Goal: Task Accomplishment & Management: Complete application form

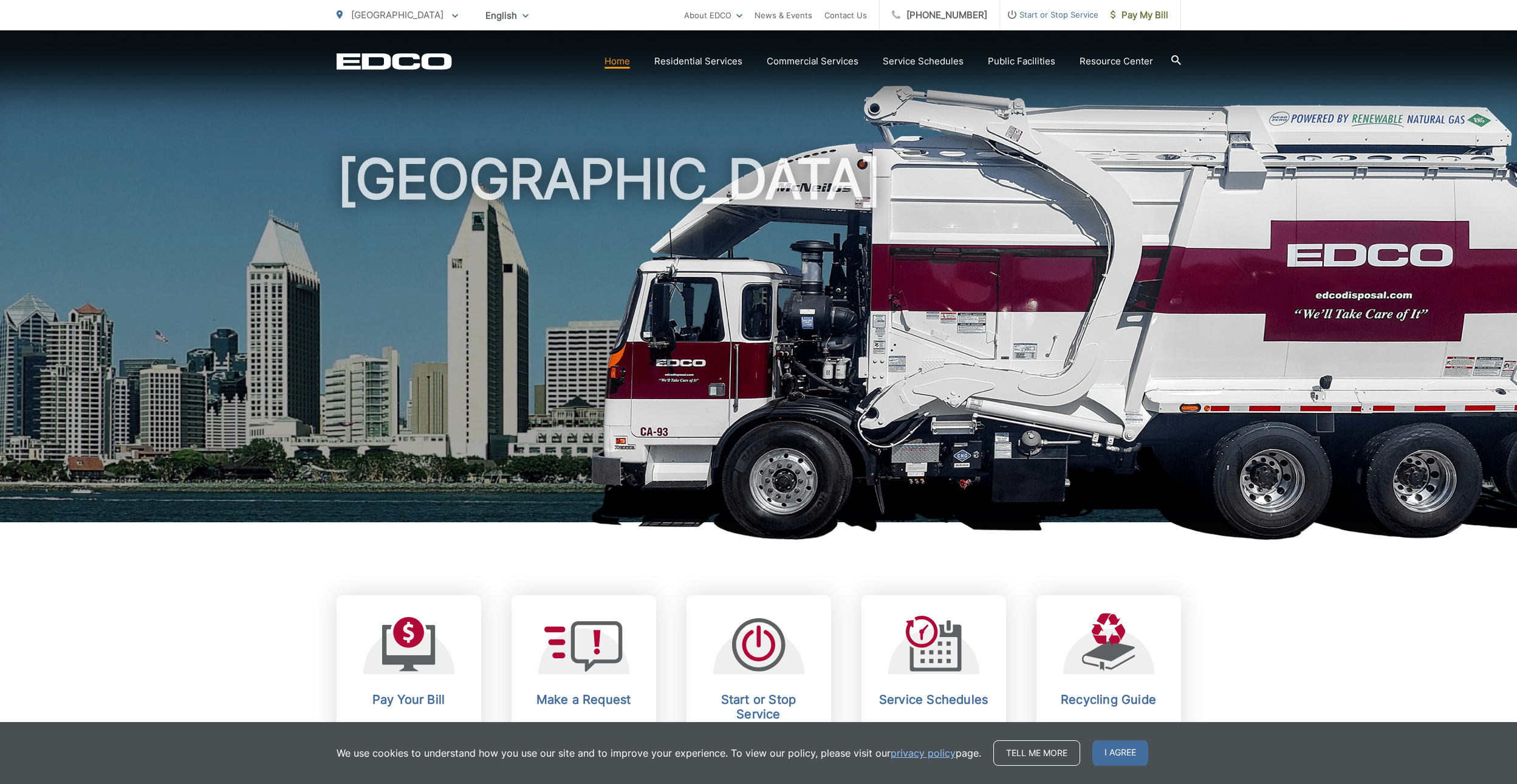
scroll to position [19, 0]
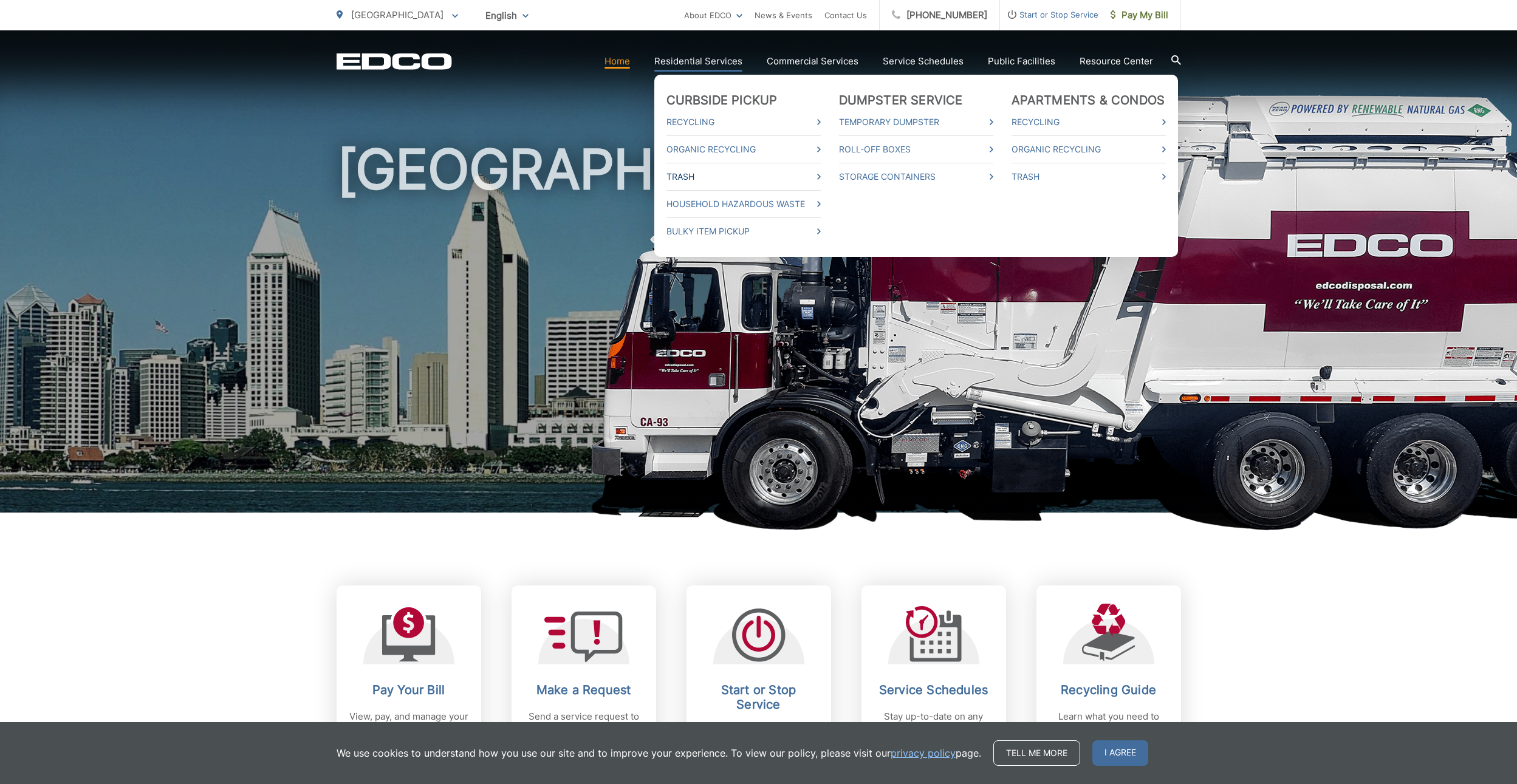
click at [692, 177] on link "Trash" at bounding box center [743, 177] width 154 height 15
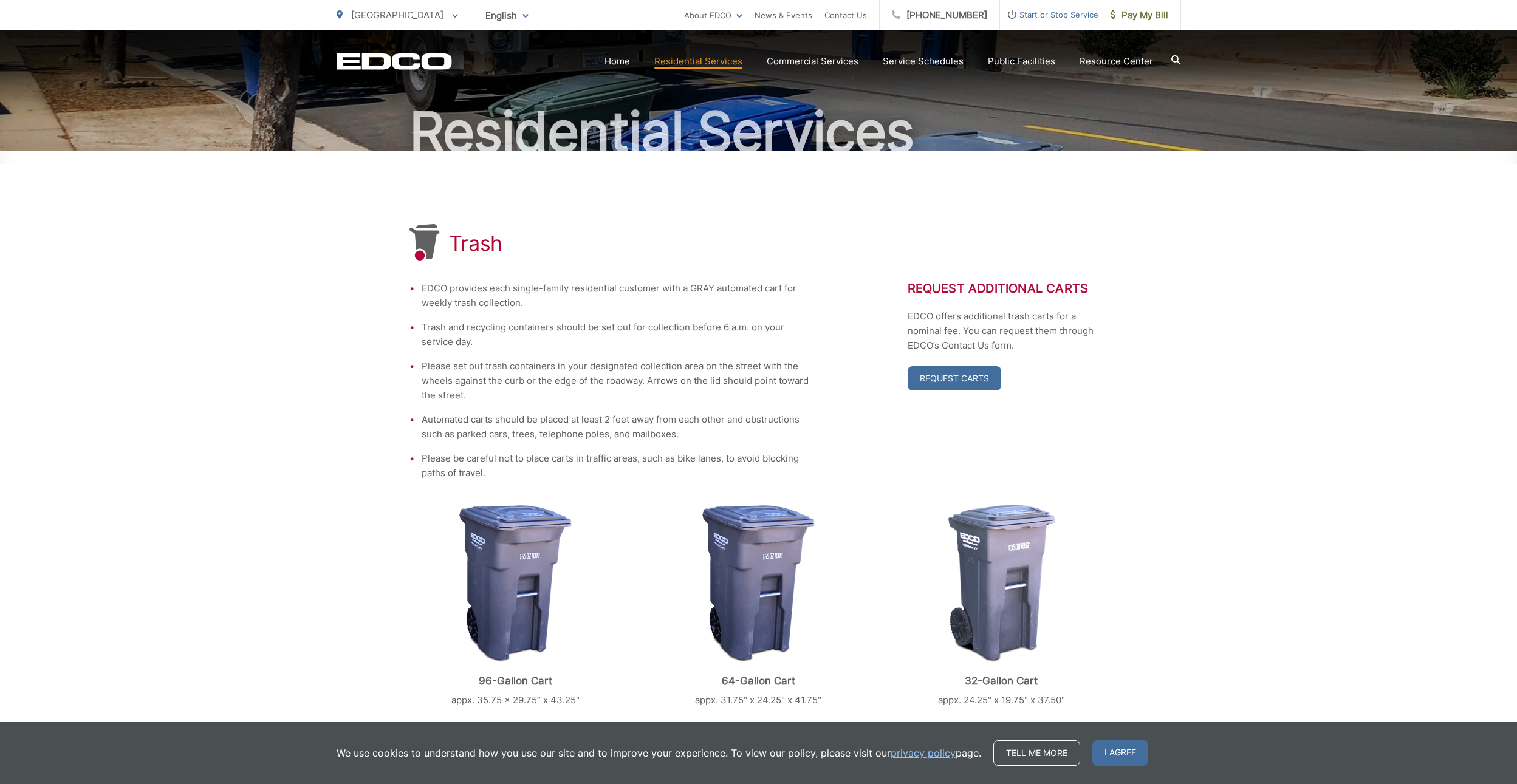
scroll to position [98, 0]
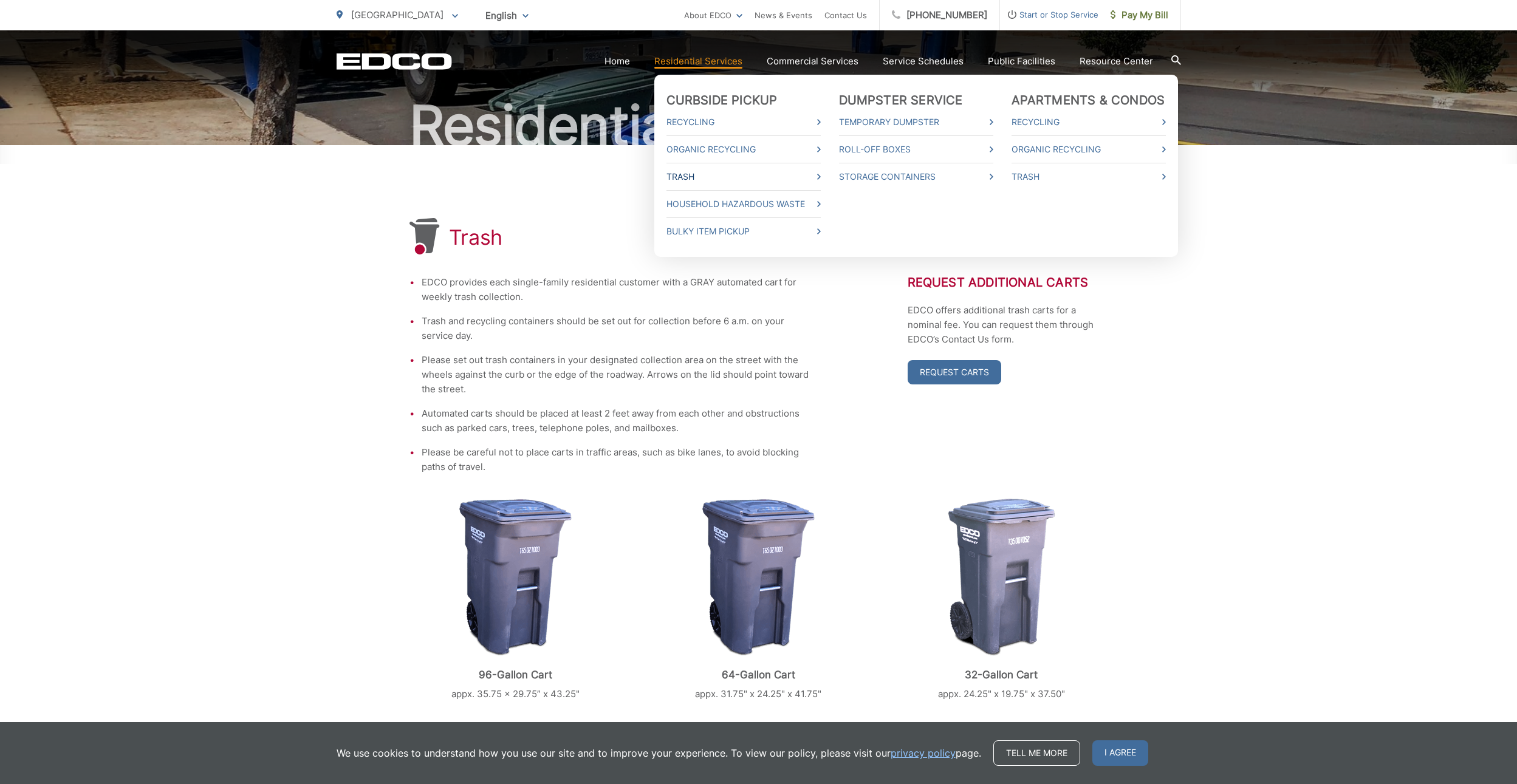
click at [694, 174] on link "Trash" at bounding box center [743, 177] width 154 height 15
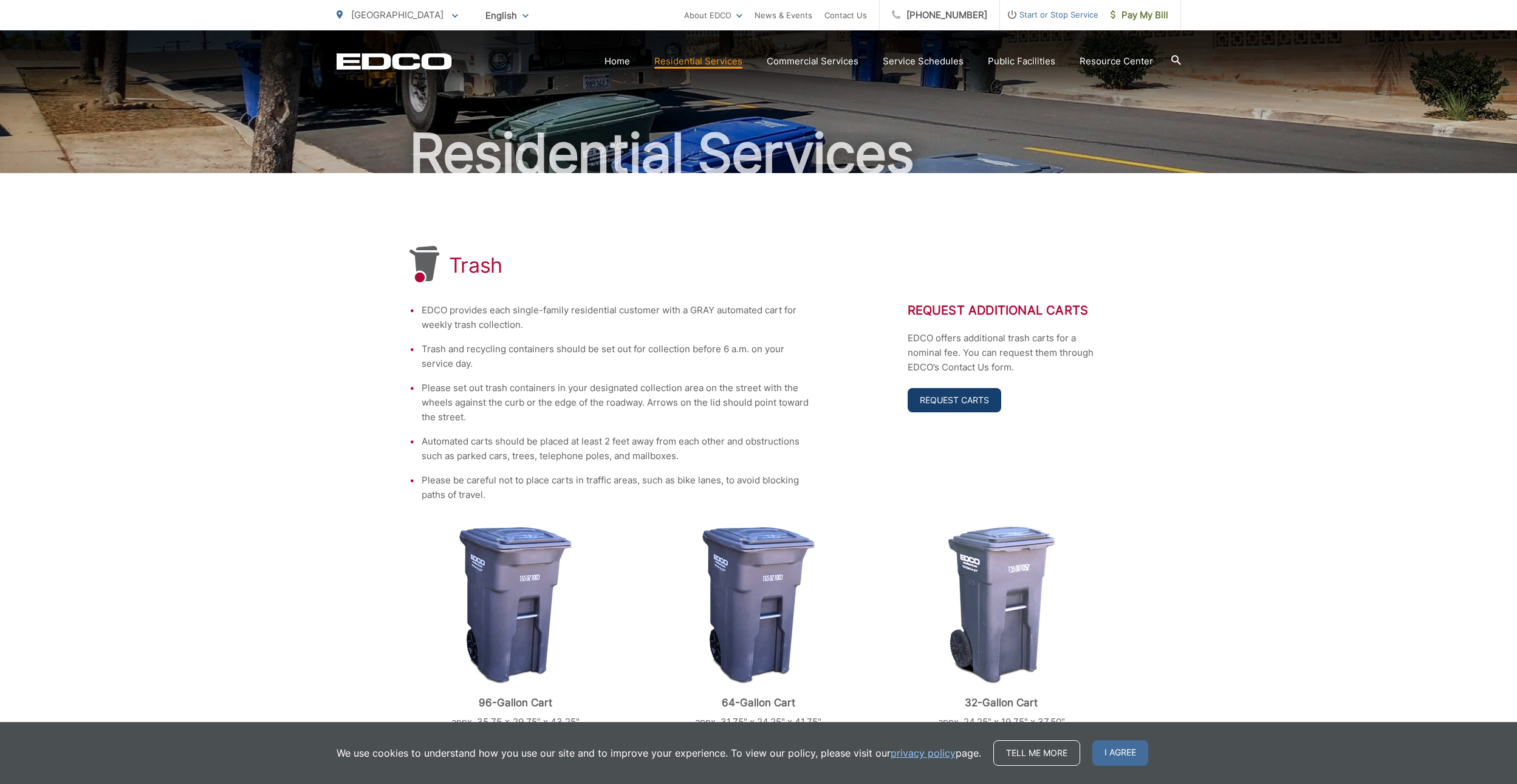
scroll to position [71, 0]
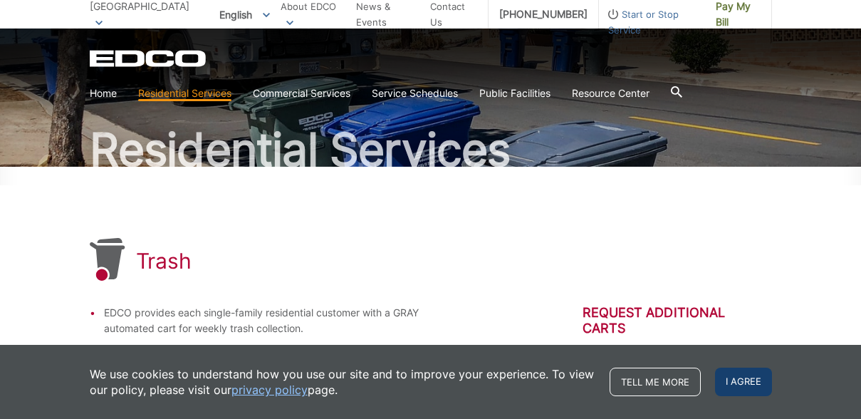
click at [741, 384] on span "I agree" at bounding box center [743, 381] width 57 height 28
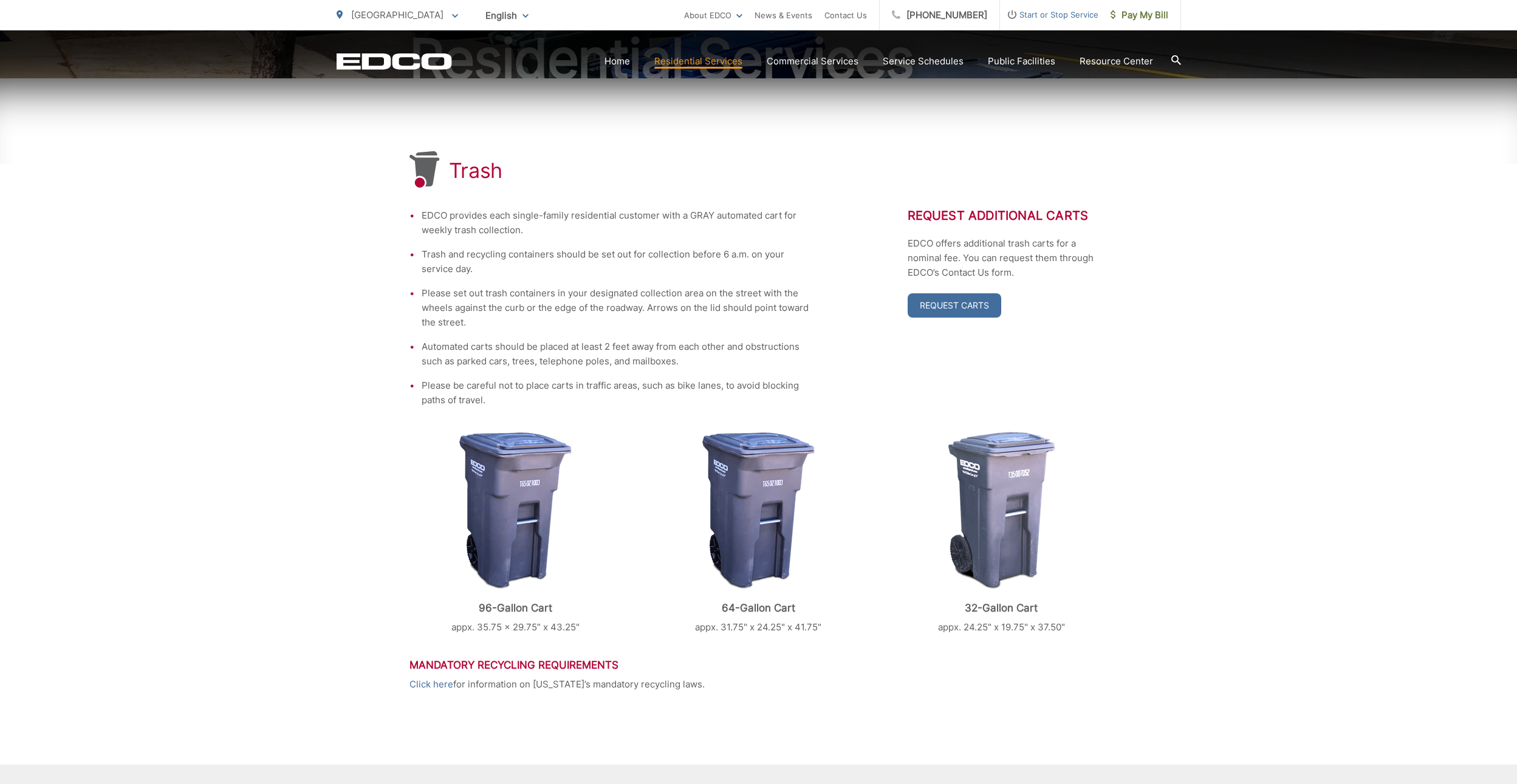
scroll to position [330, 0]
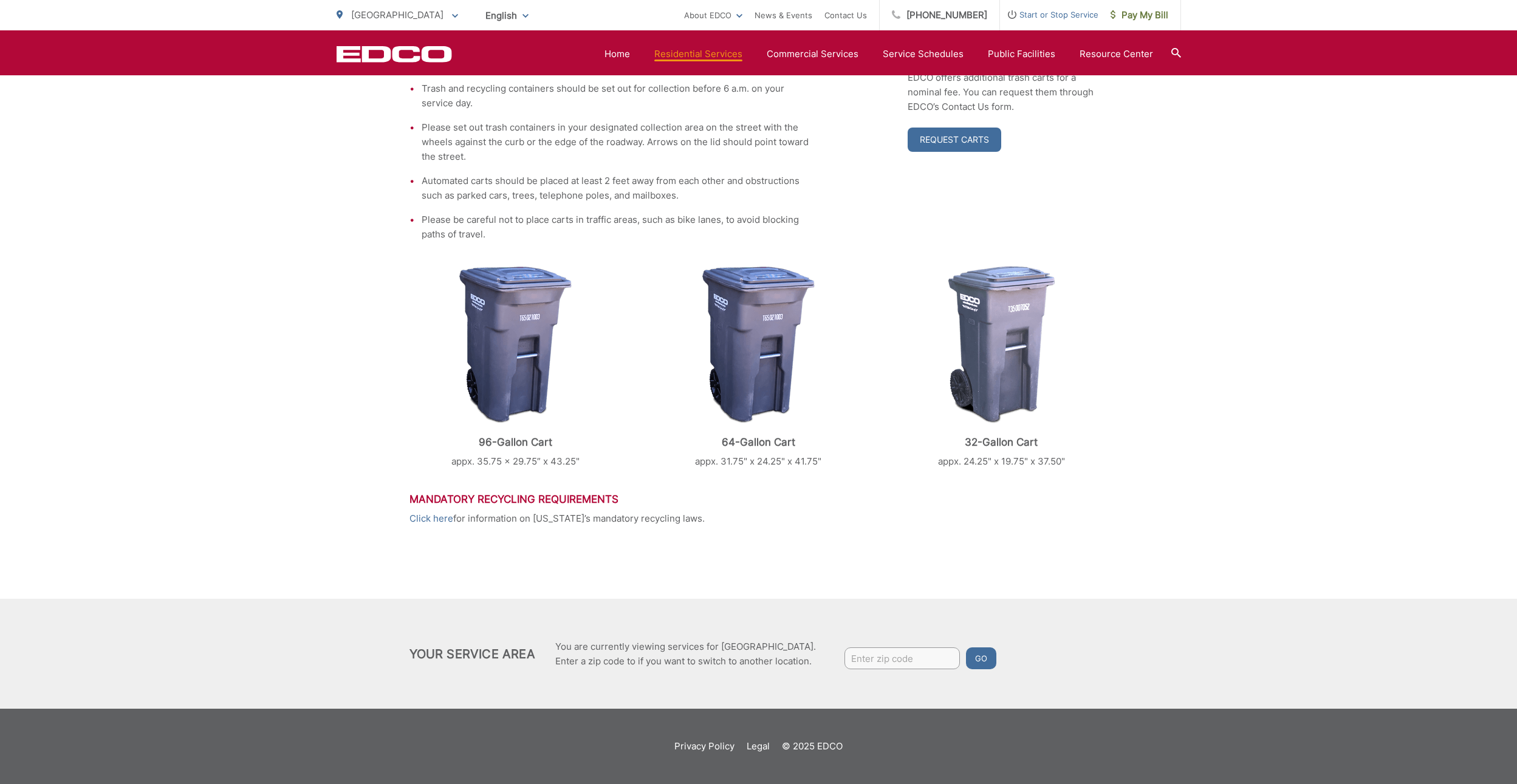
click at [872, 657] on input "Enter zip code" at bounding box center [902, 659] width 115 height 22
type input "91935"
click at [969, 661] on button "Go" at bounding box center [981, 659] width 31 height 22
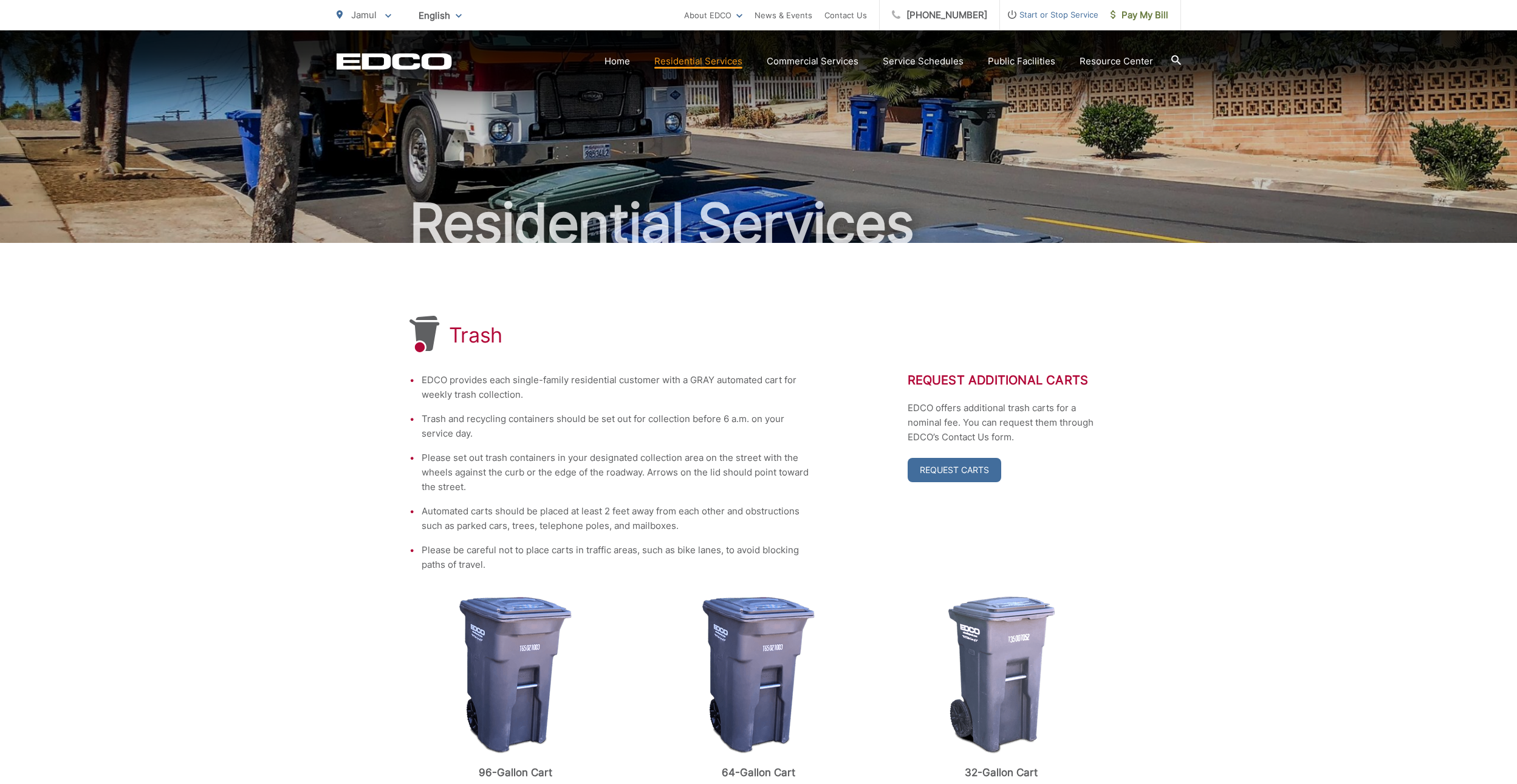
click at [1182, 520] on div "Trash EDCO provides each single-family residential customer with a GRAY automat…" at bounding box center [758, 641] width 1517 height 796
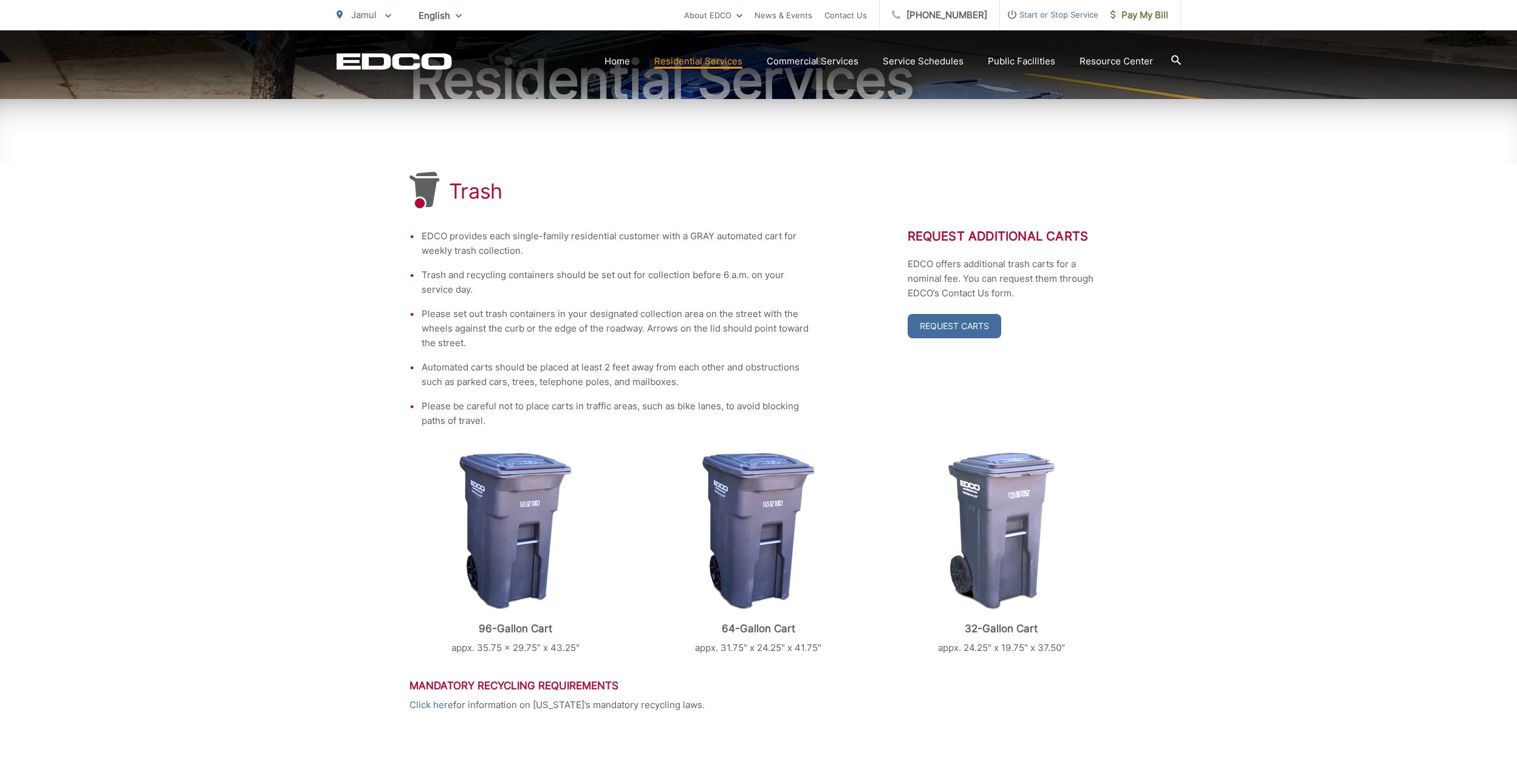
scroll to position [153, 0]
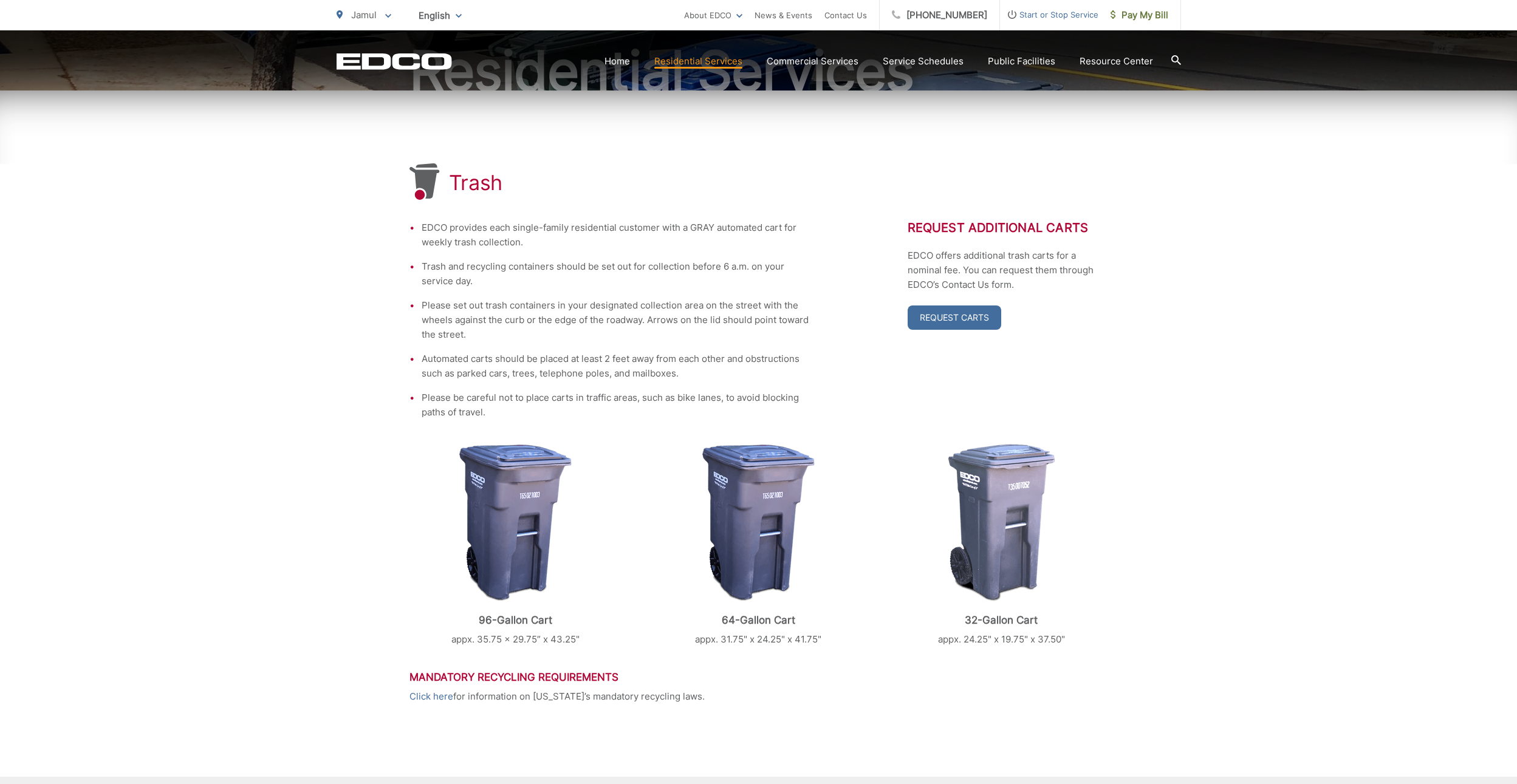
click at [1133, 97] on div "Trash EDCO provides each single-family residential customer with a GRAY automat…" at bounding box center [758, 488] width 1517 height 796
click at [619, 57] on link "Home" at bounding box center [617, 61] width 26 height 15
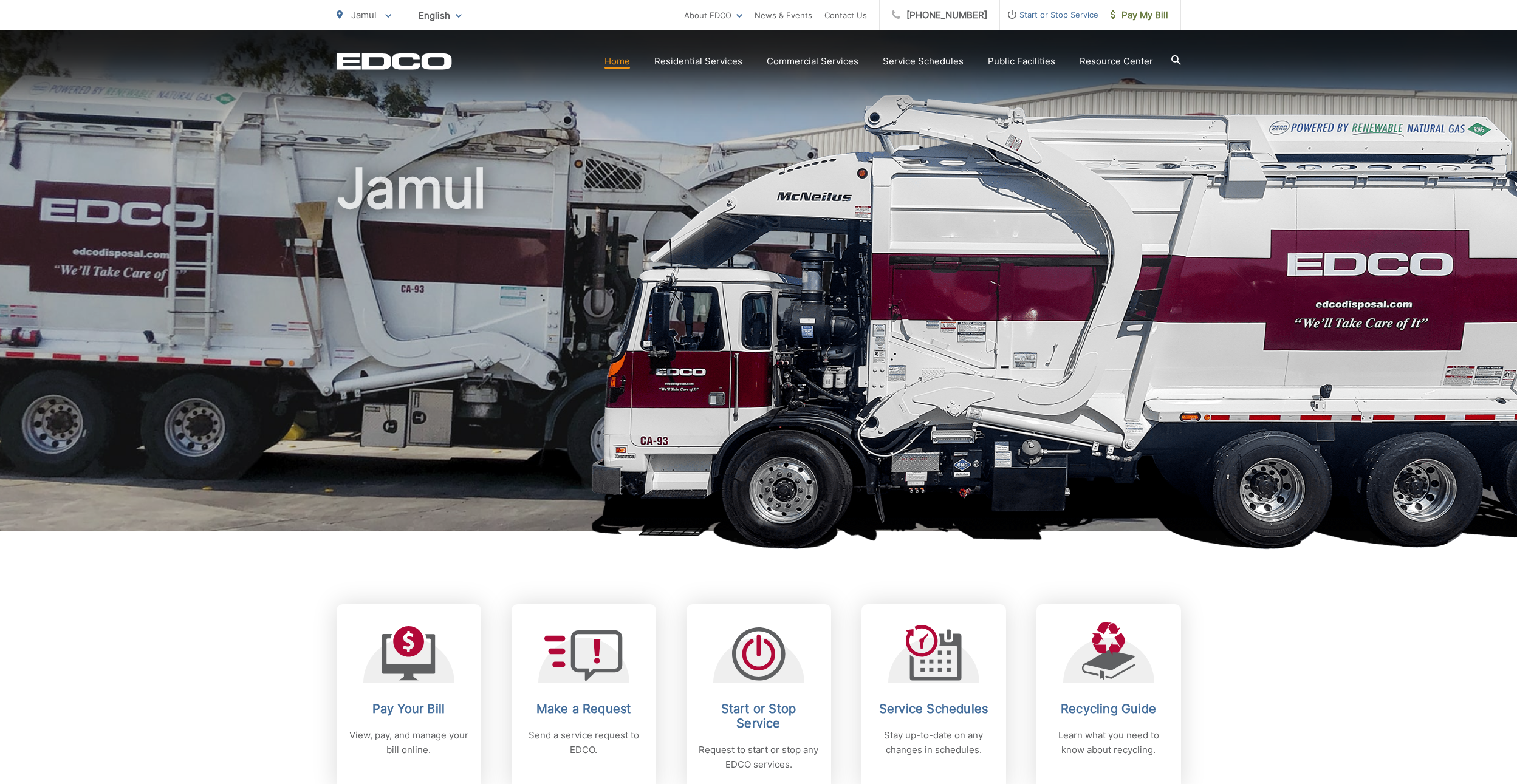
click at [1033, 18] on span "Start or Stop Service" at bounding box center [1049, 15] width 98 height 15
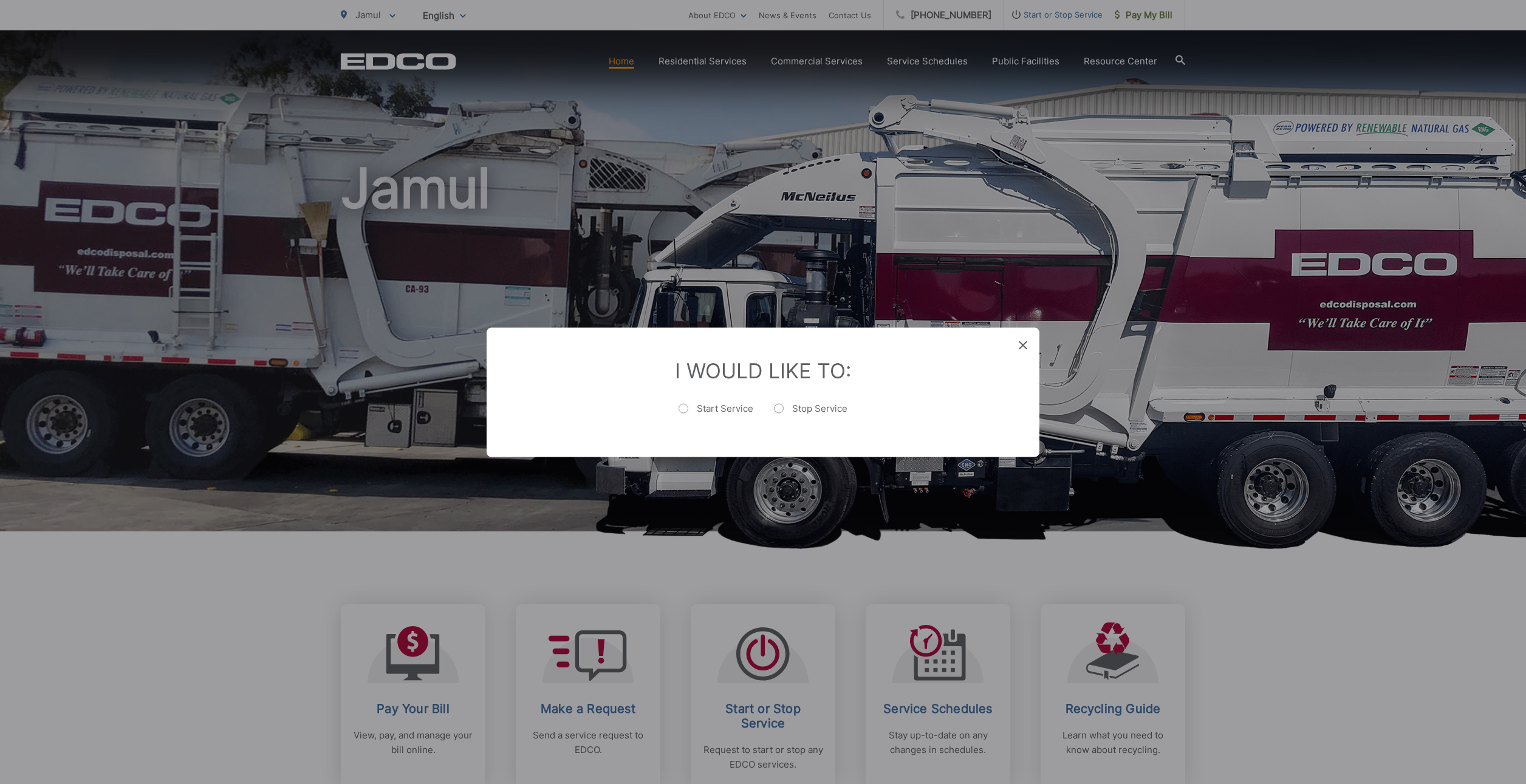
click at [730, 412] on label "Start Service" at bounding box center [716, 414] width 75 height 24
radio input "true"
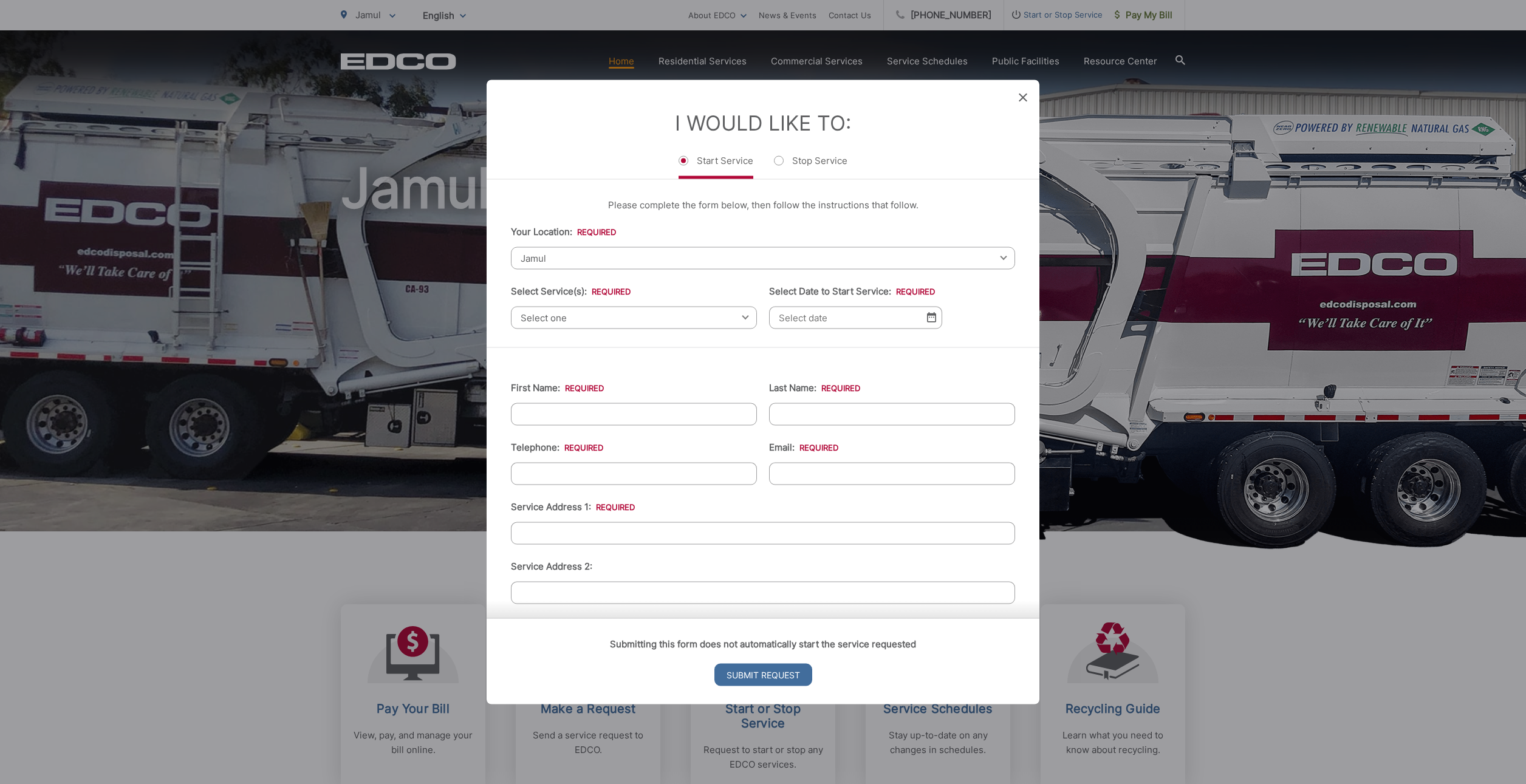
click at [1024, 101] on icon at bounding box center [1023, 97] width 9 height 9
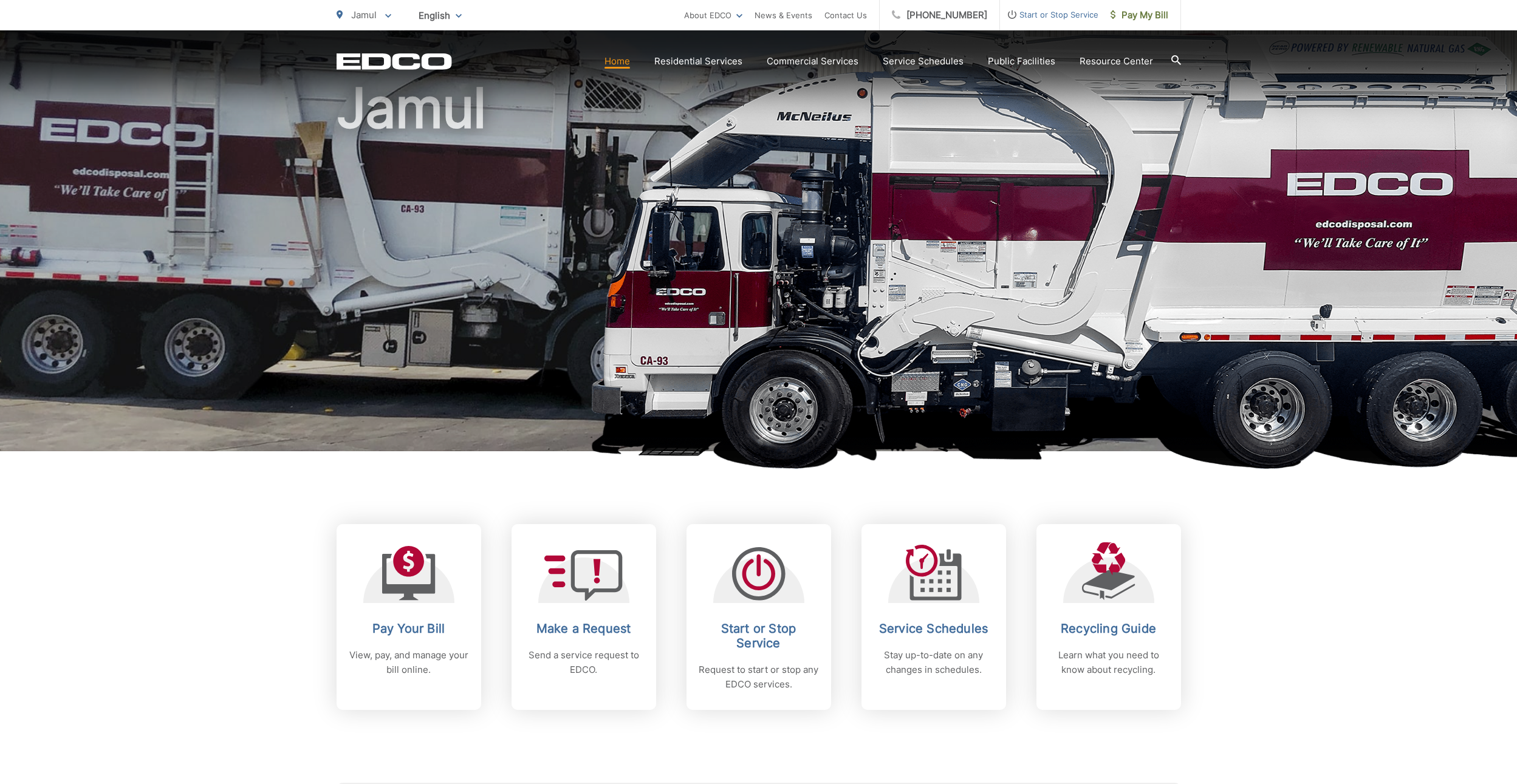
scroll to position [100, 0]
